Goal: Information Seeking & Learning: Compare options

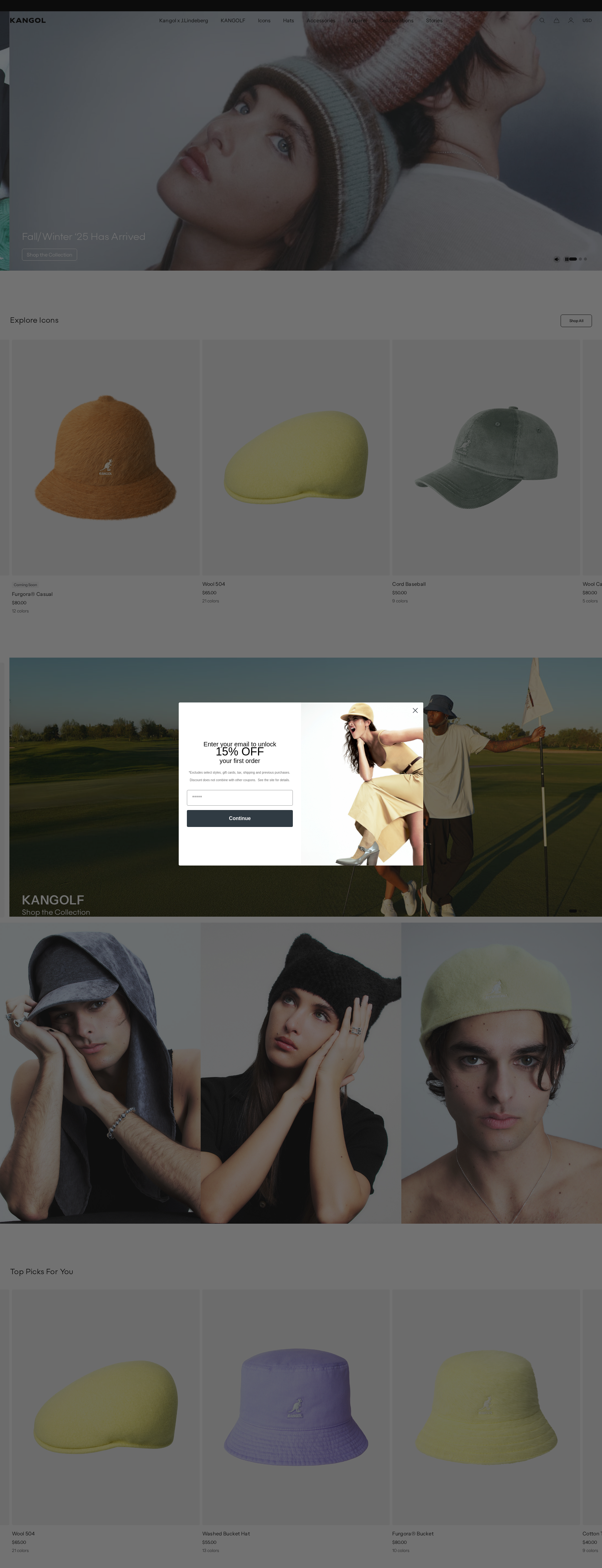
scroll to position [0, 129]
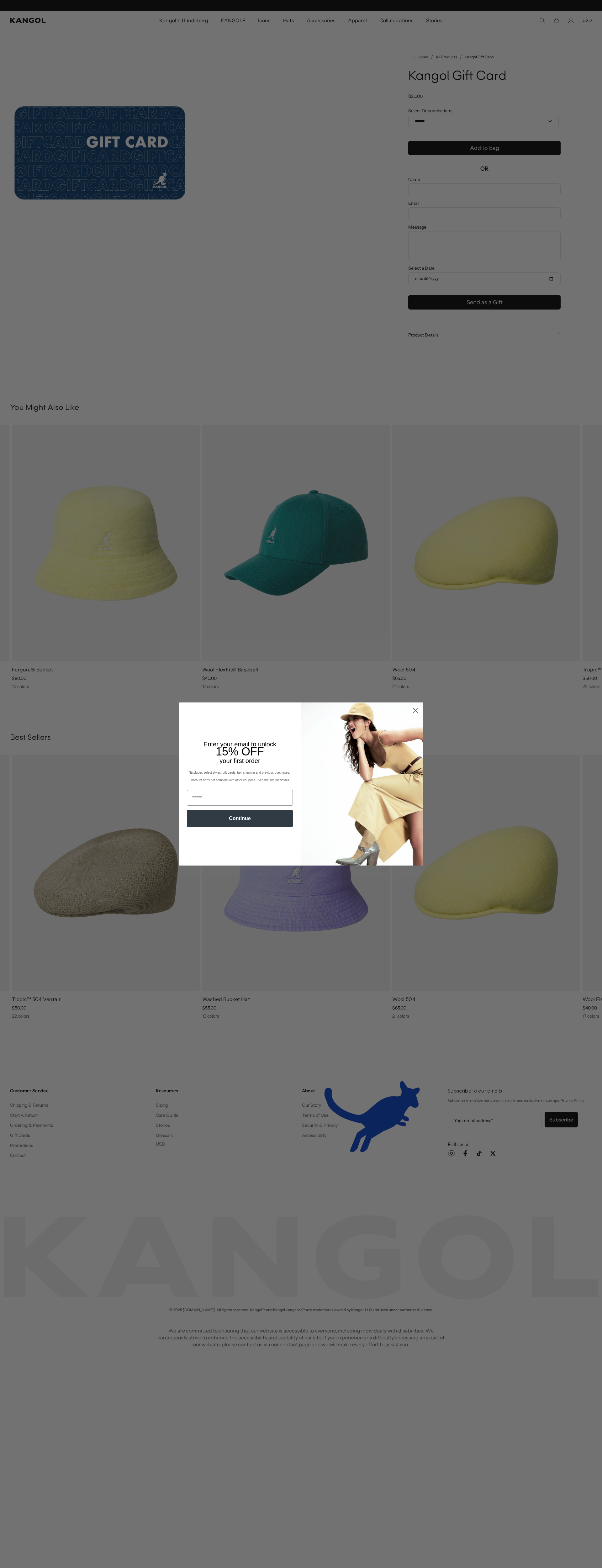
scroll to position [0, 129]
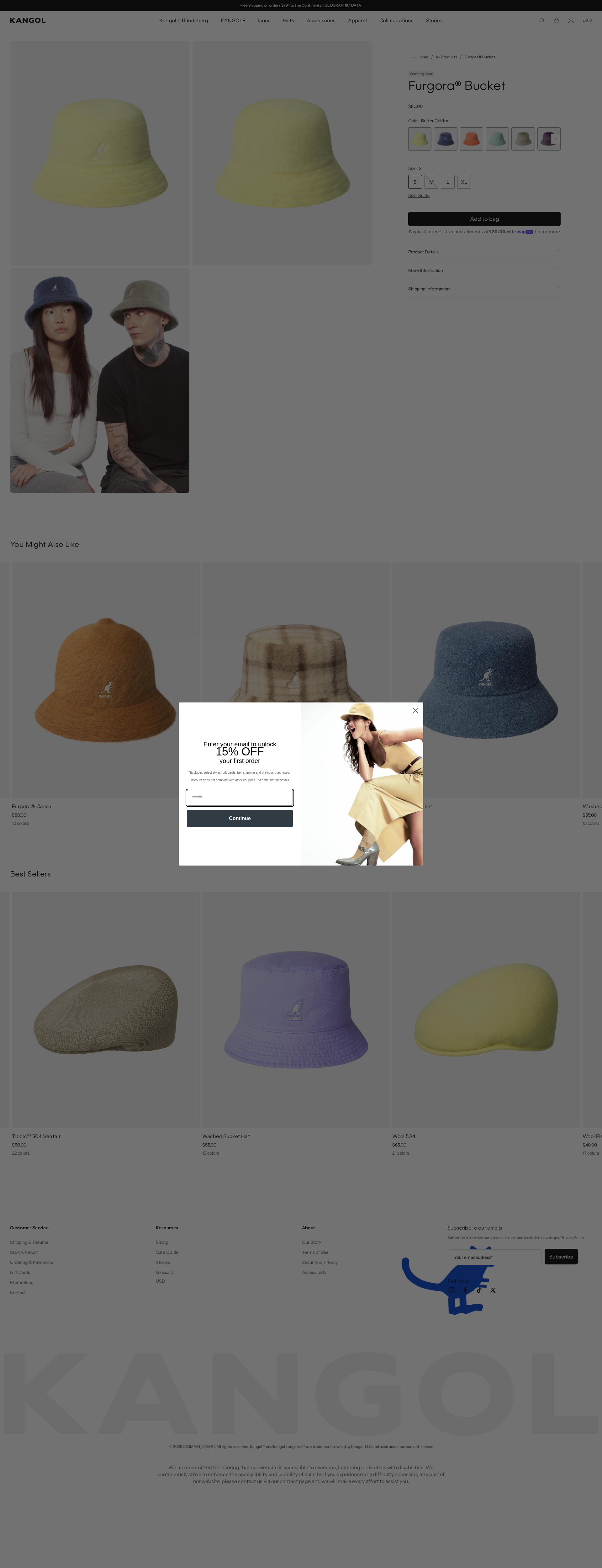
scroll to position [0, 129]
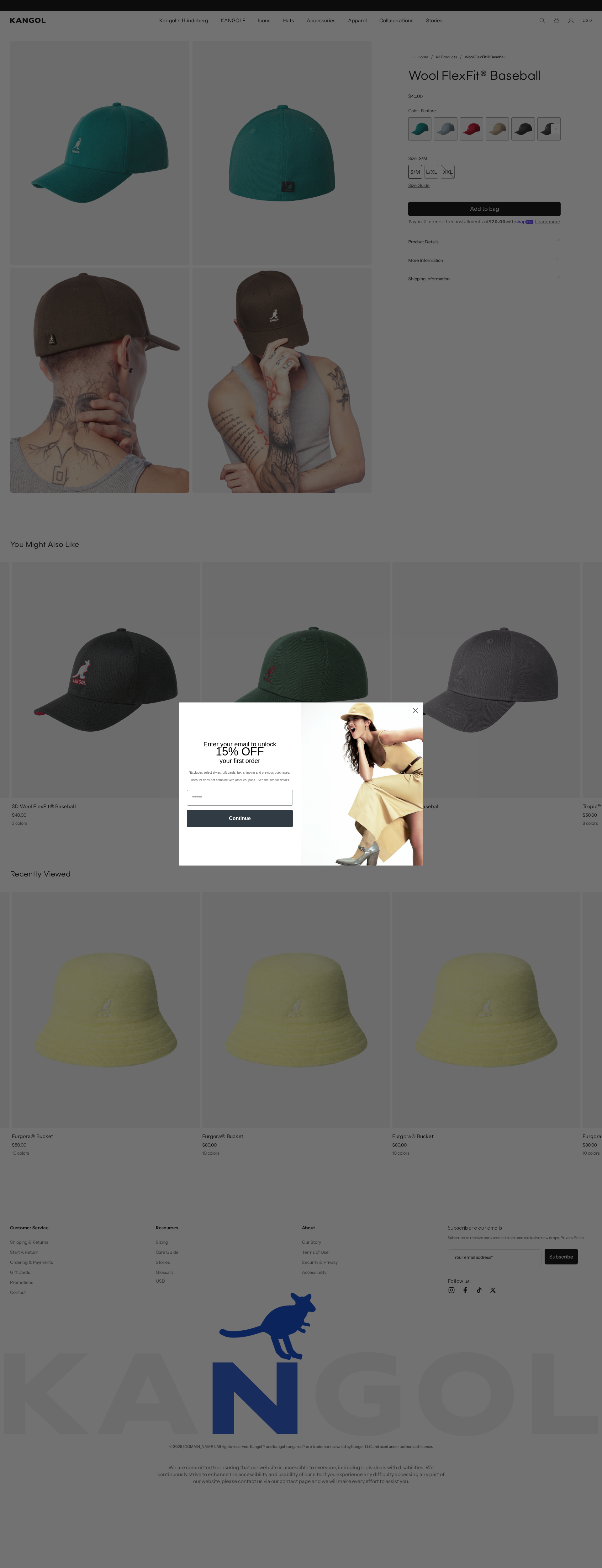
scroll to position [0, 129]
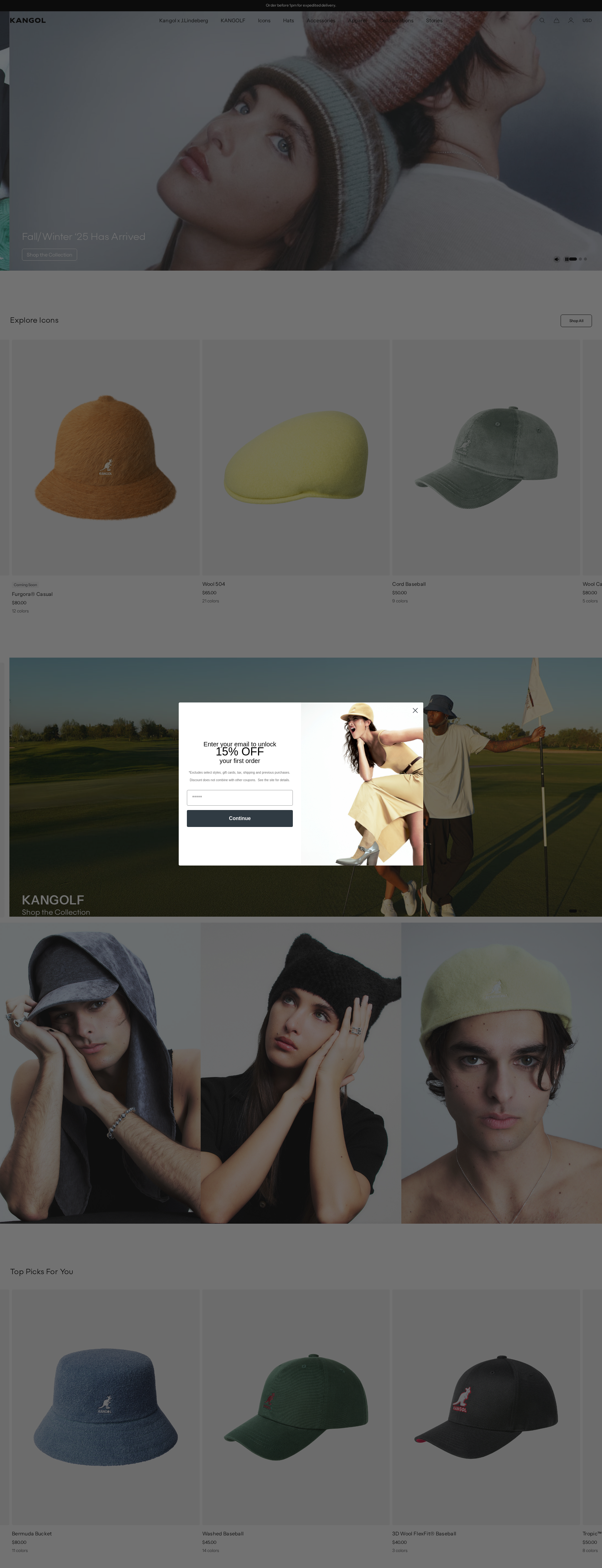
scroll to position [0, 129]
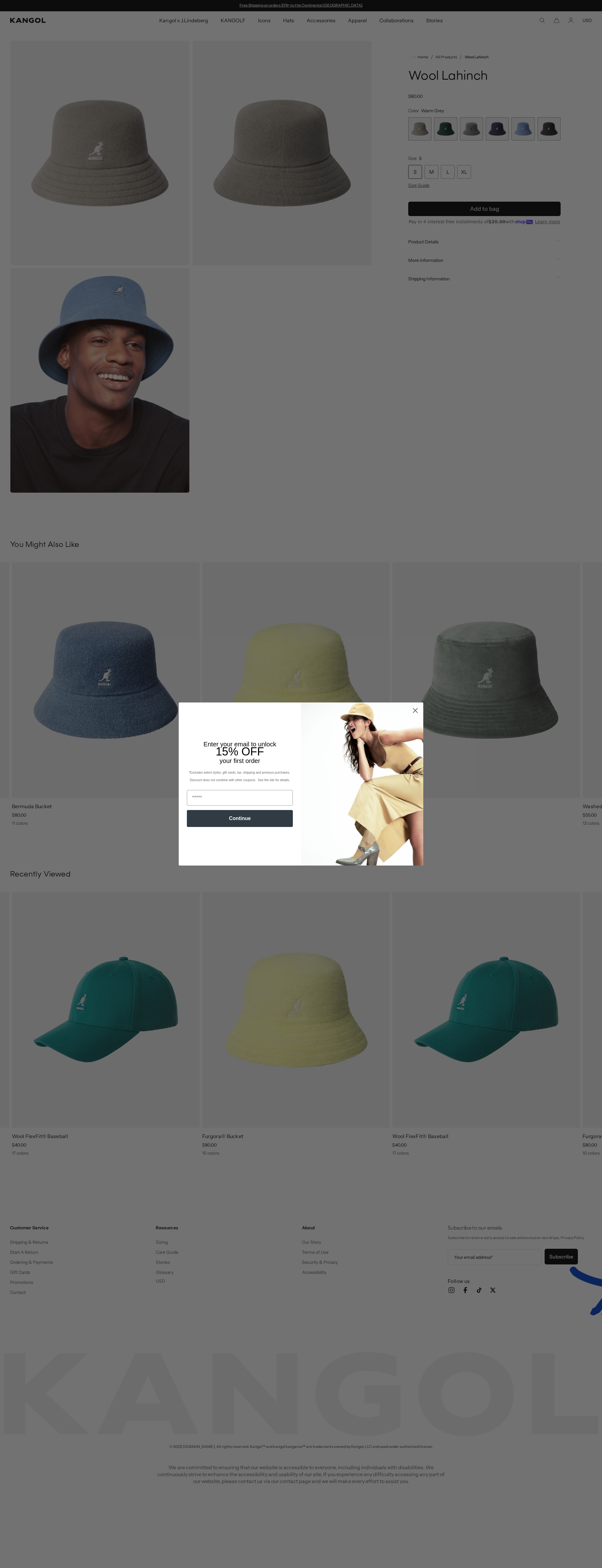
scroll to position [0, 129]
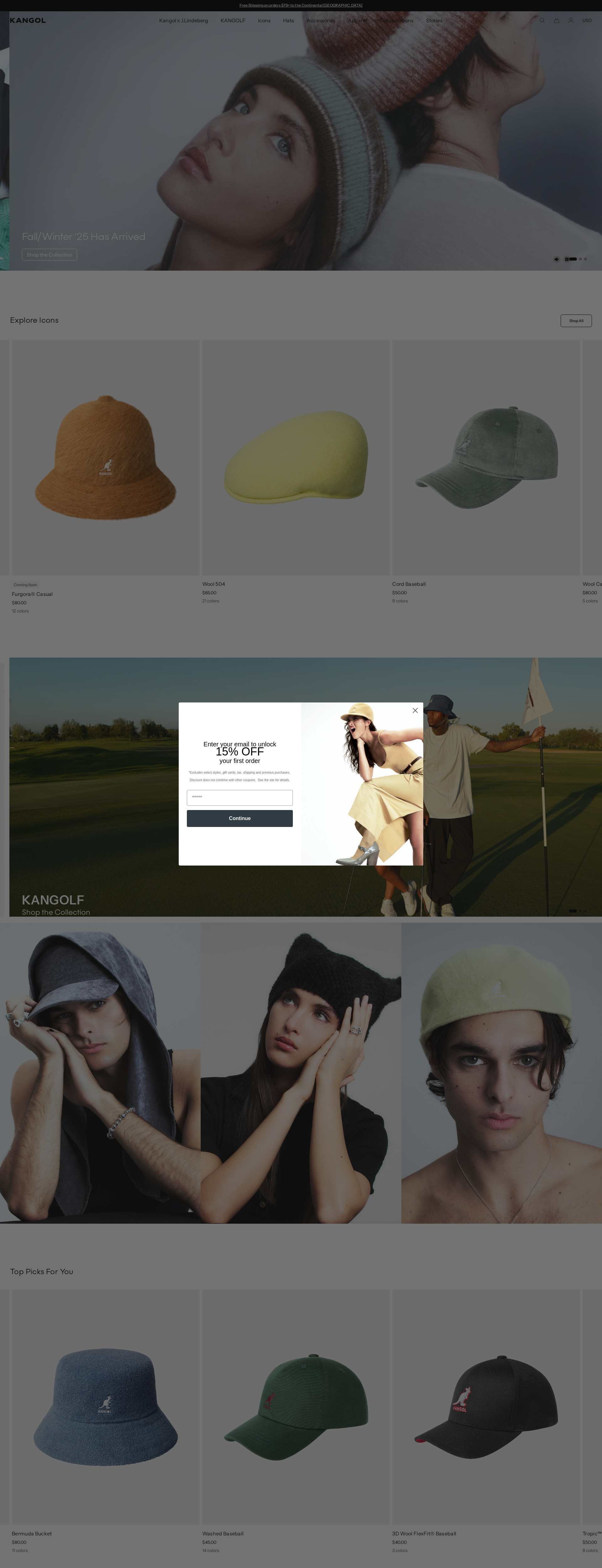
scroll to position [0, 129]
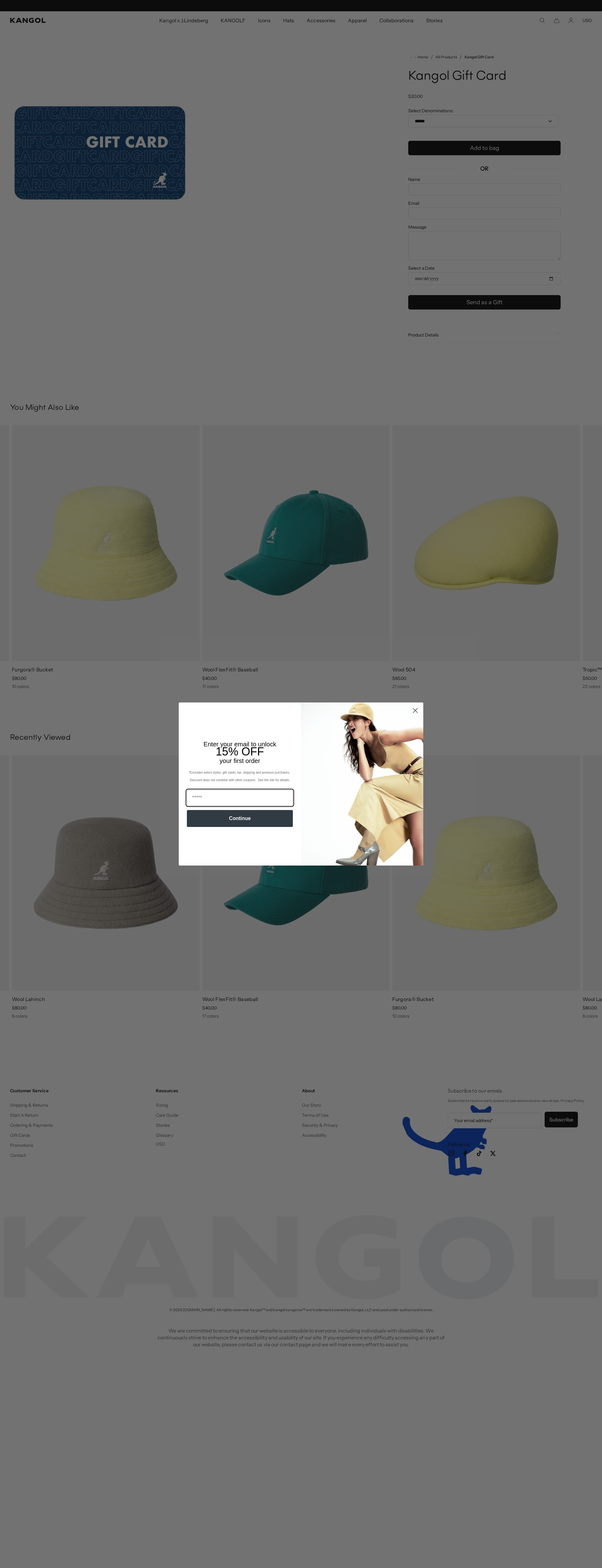
scroll to position [0, 129]
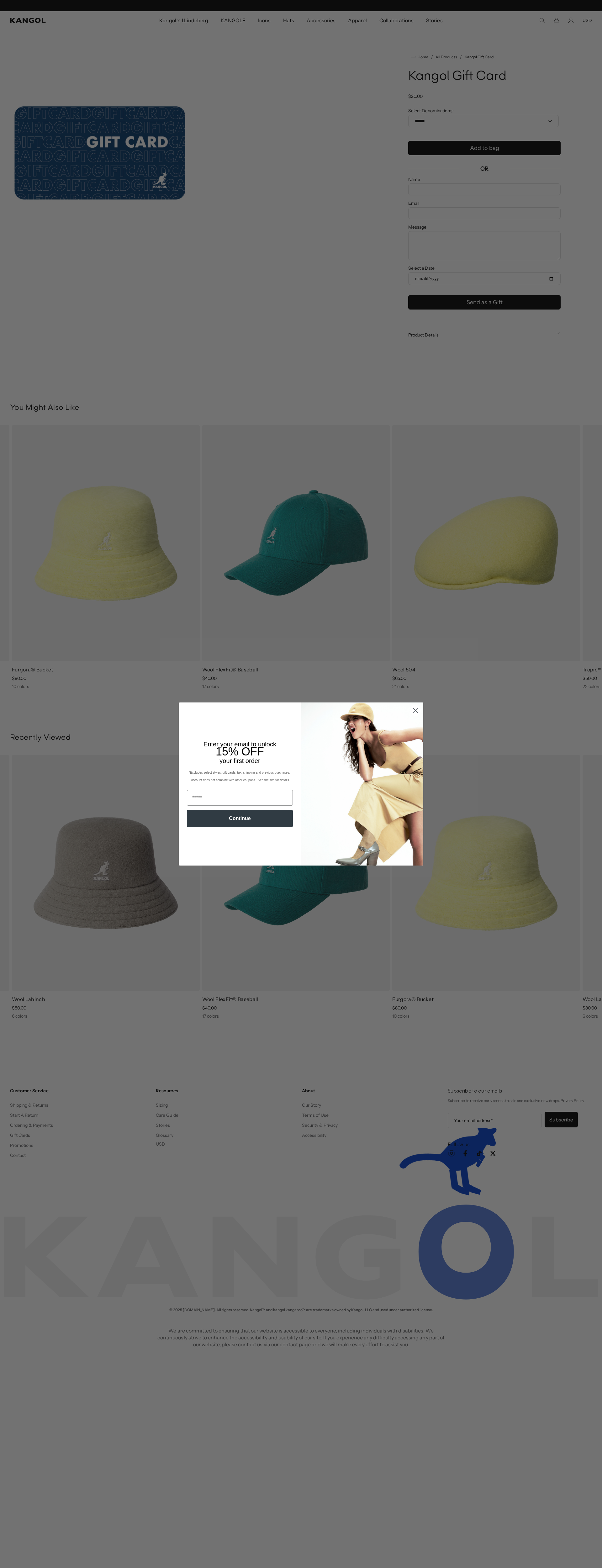
scroll to position [0, 129]
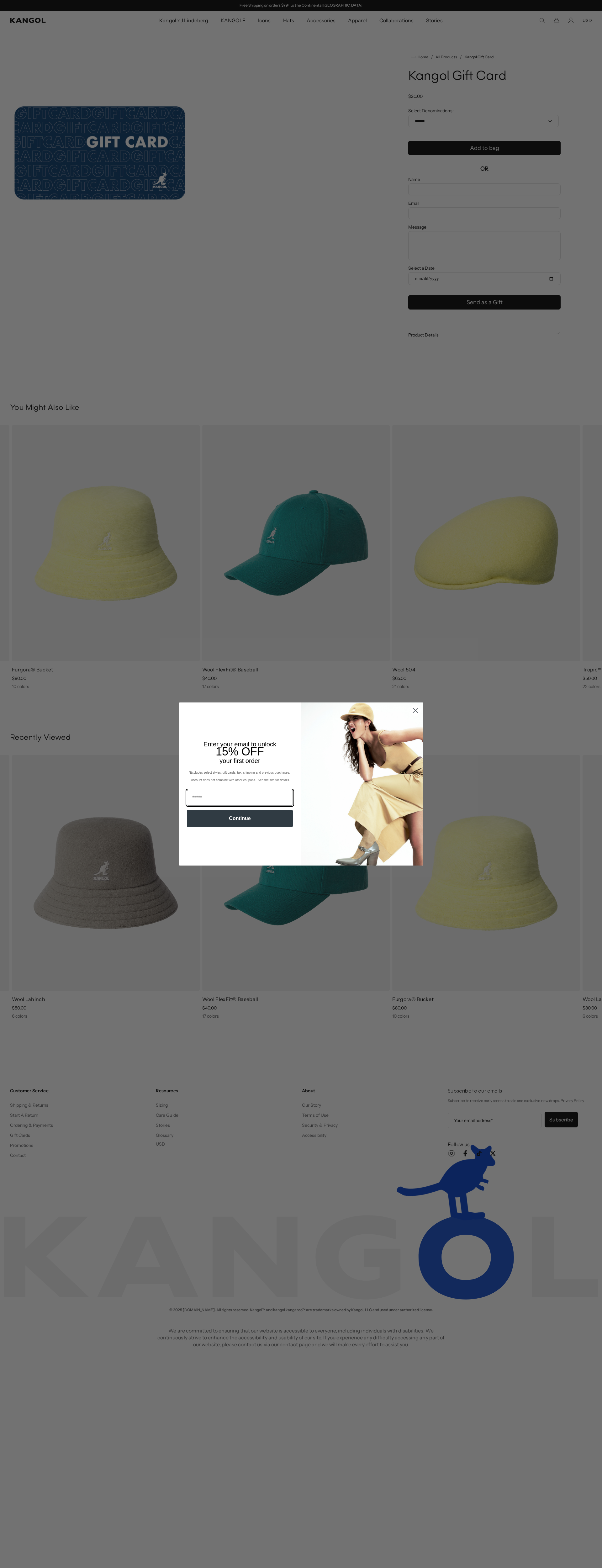
scroll to position [0, 129]
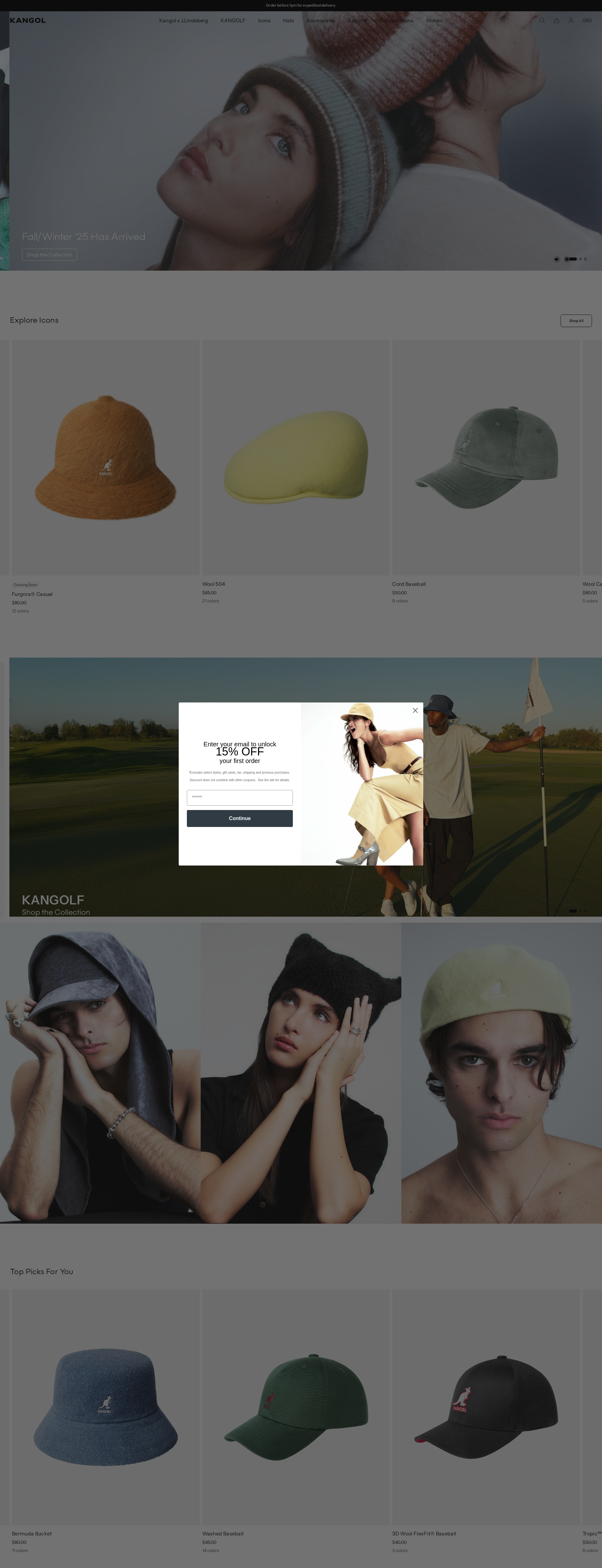
scroll to position [0, 129]
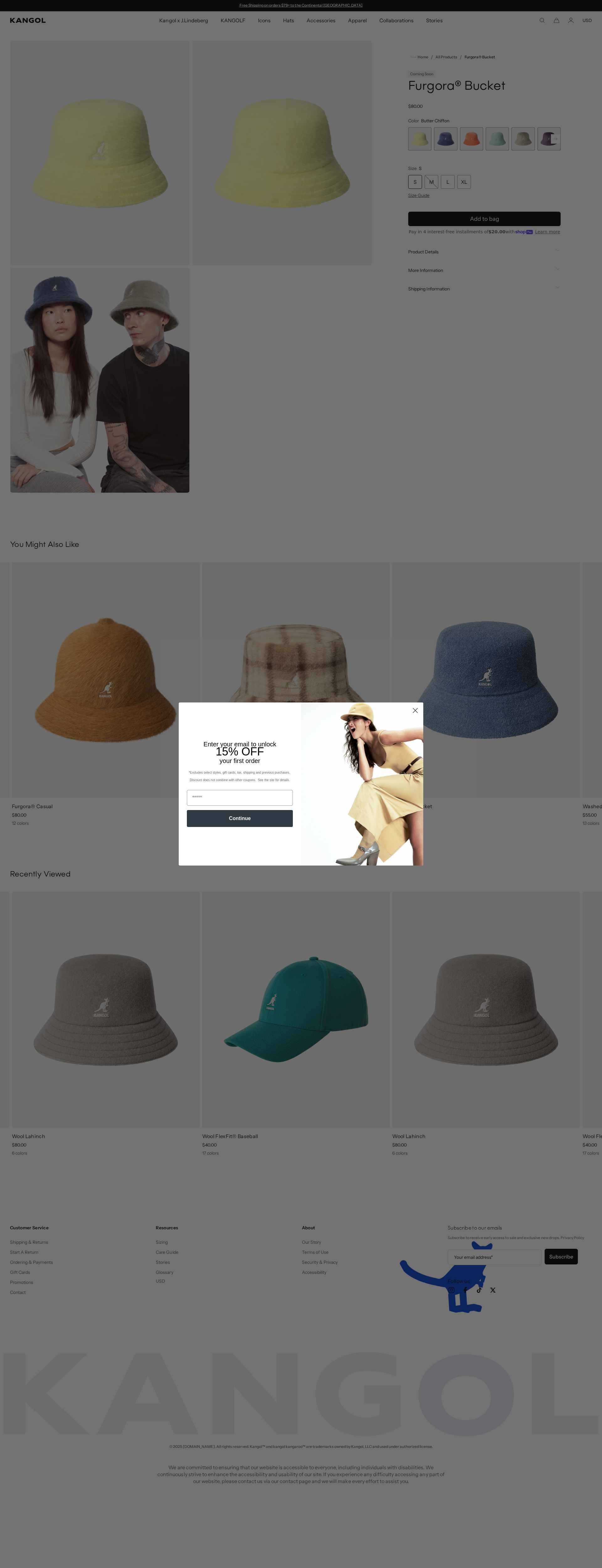
scroll to position [0, 129]
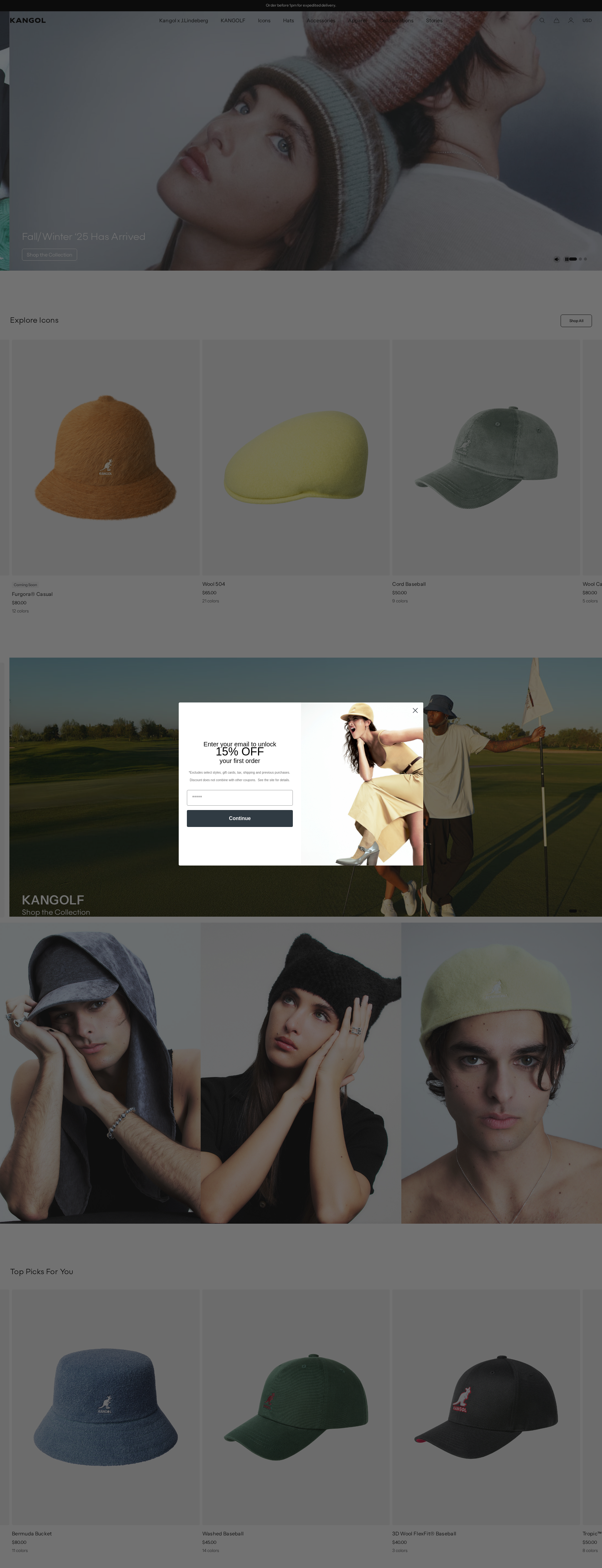
scroll to position [0, 129]
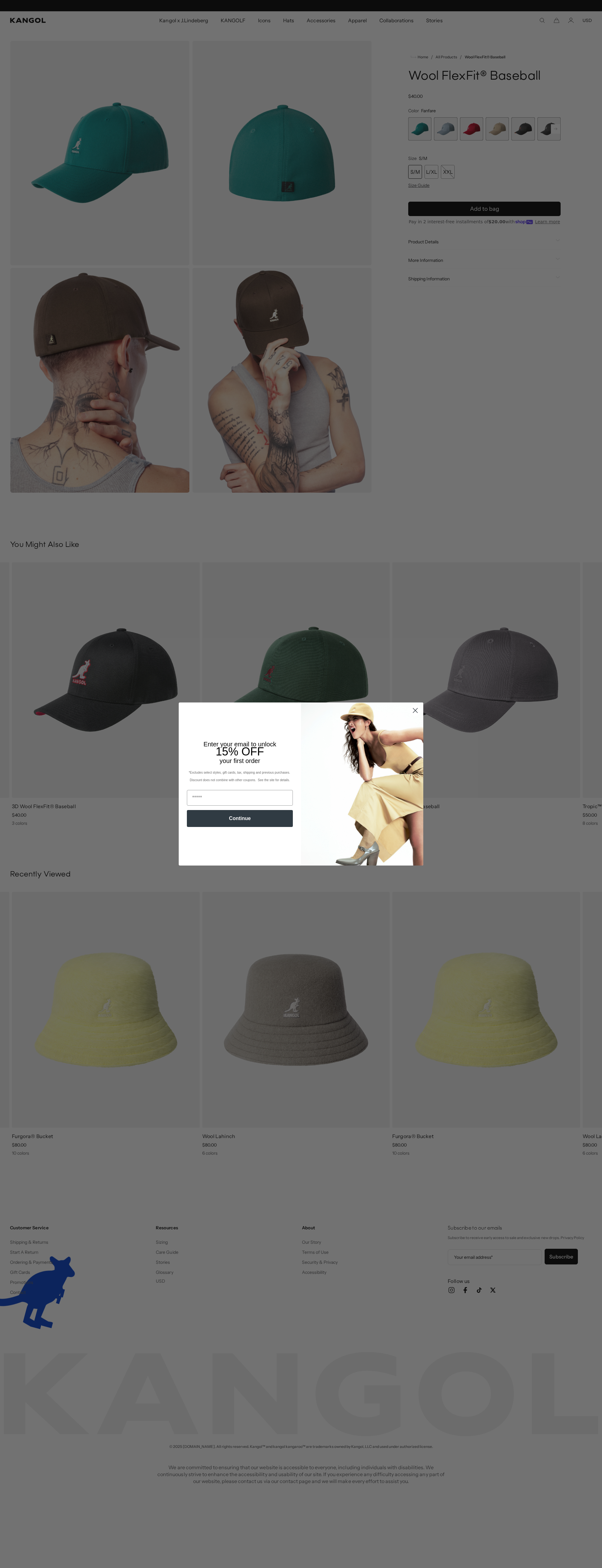
scroll to position [0, 129]
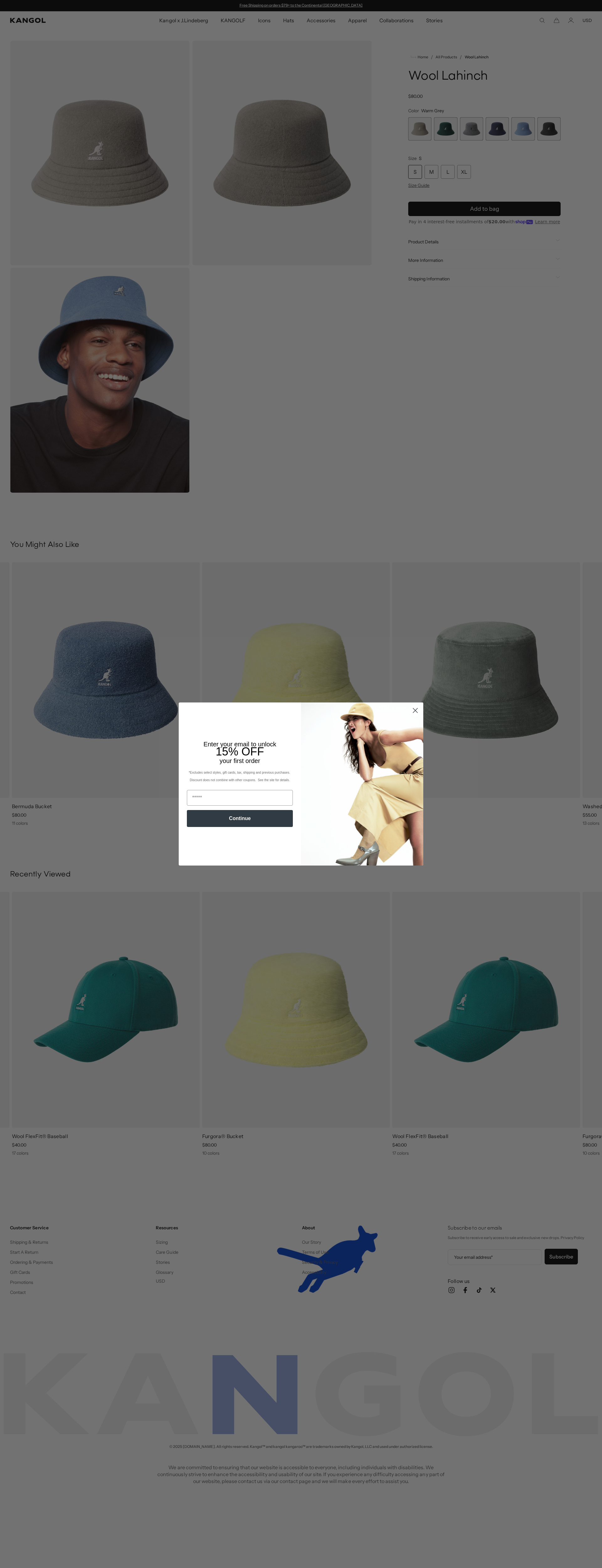
scroll to position [0, 129]
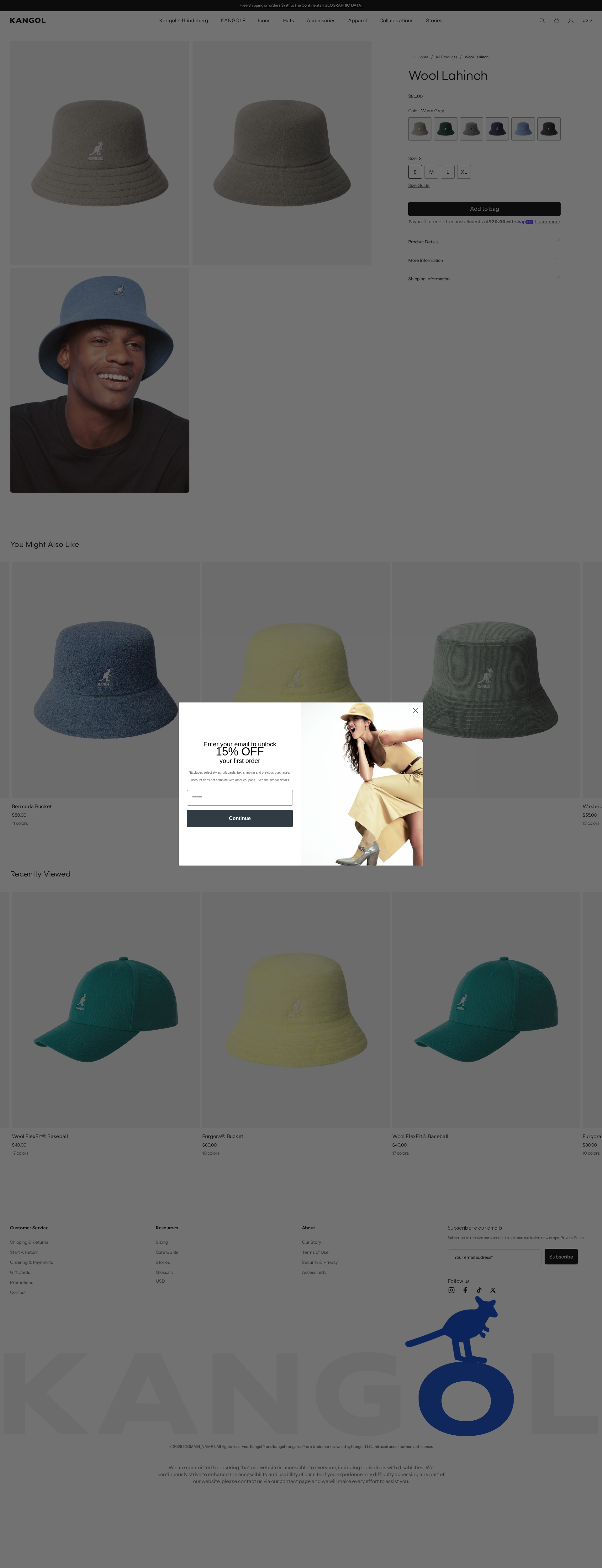
scroll to position [0, 129]
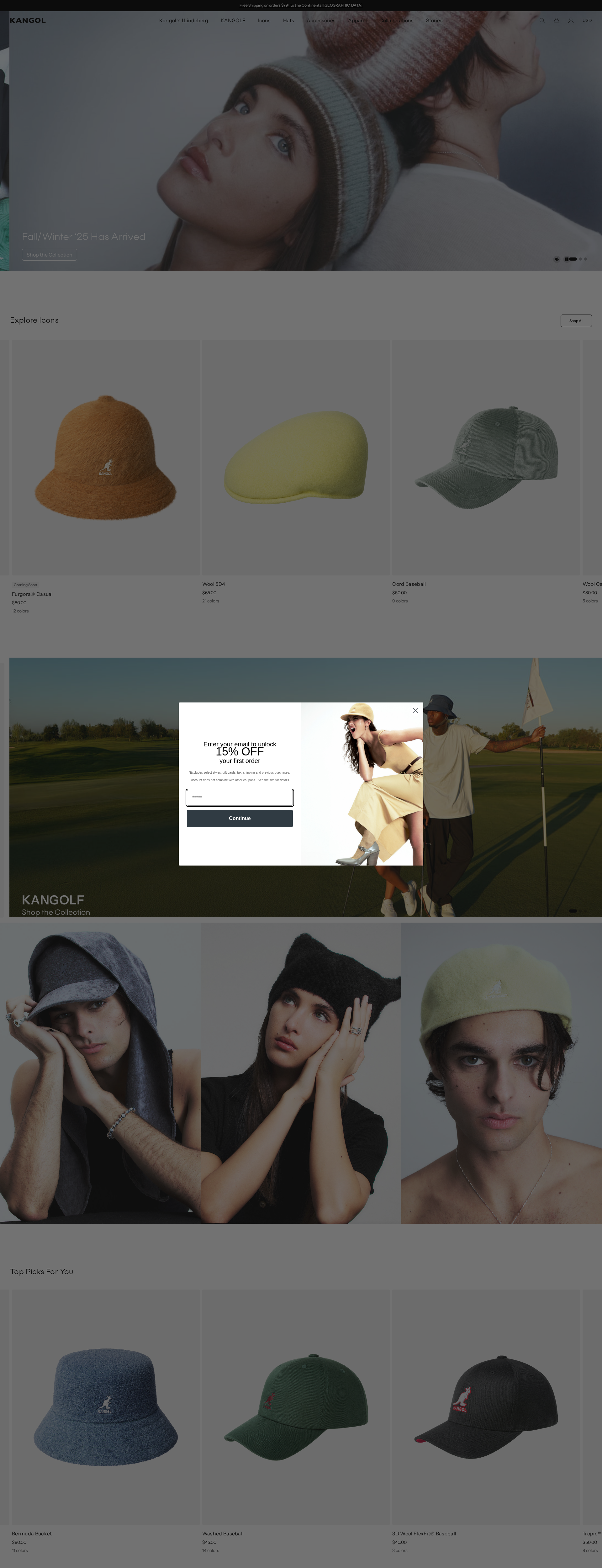
scroll to position [0, 129]
